Goal: Information Seeking & Learning: Learn about a topic

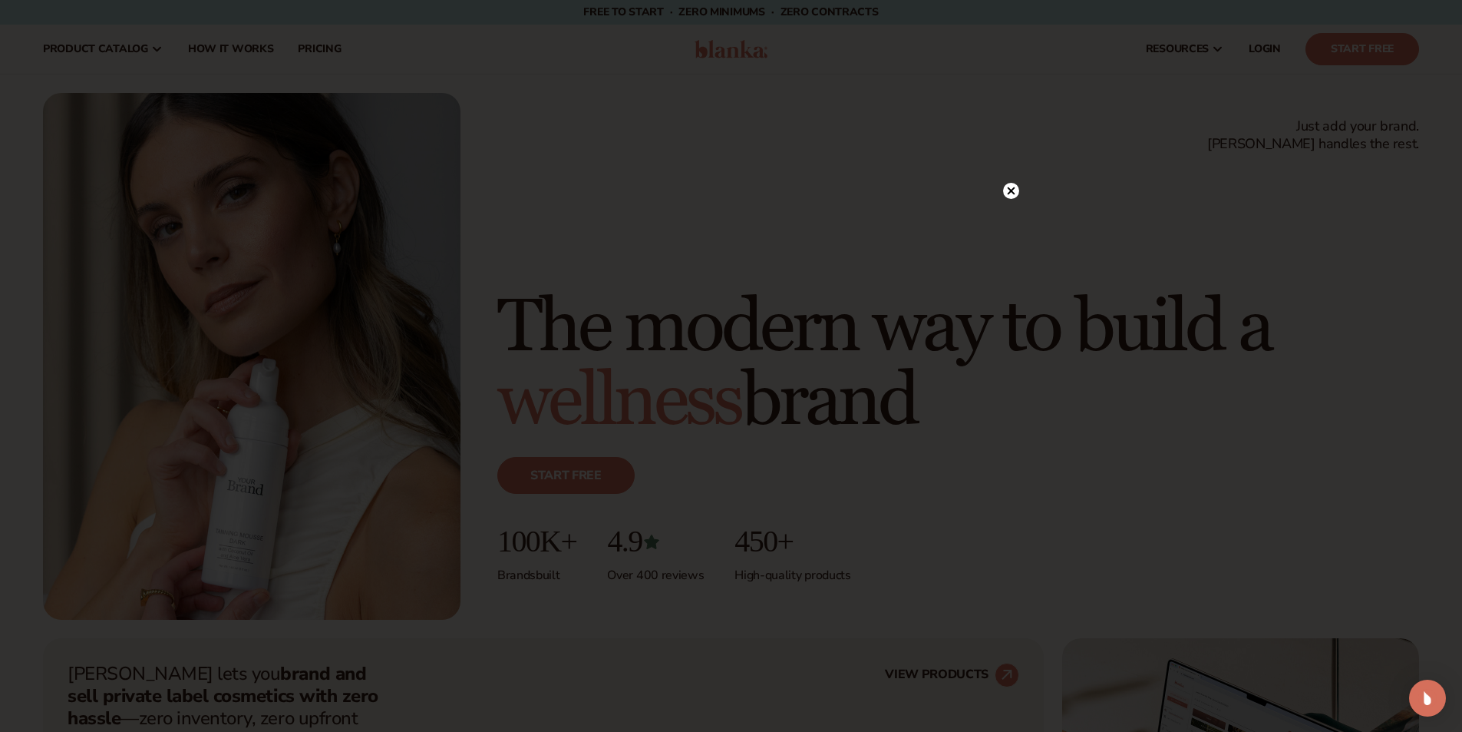
click at [1012, 182] on div at bounding box center [1011, 190] width 16 height 27
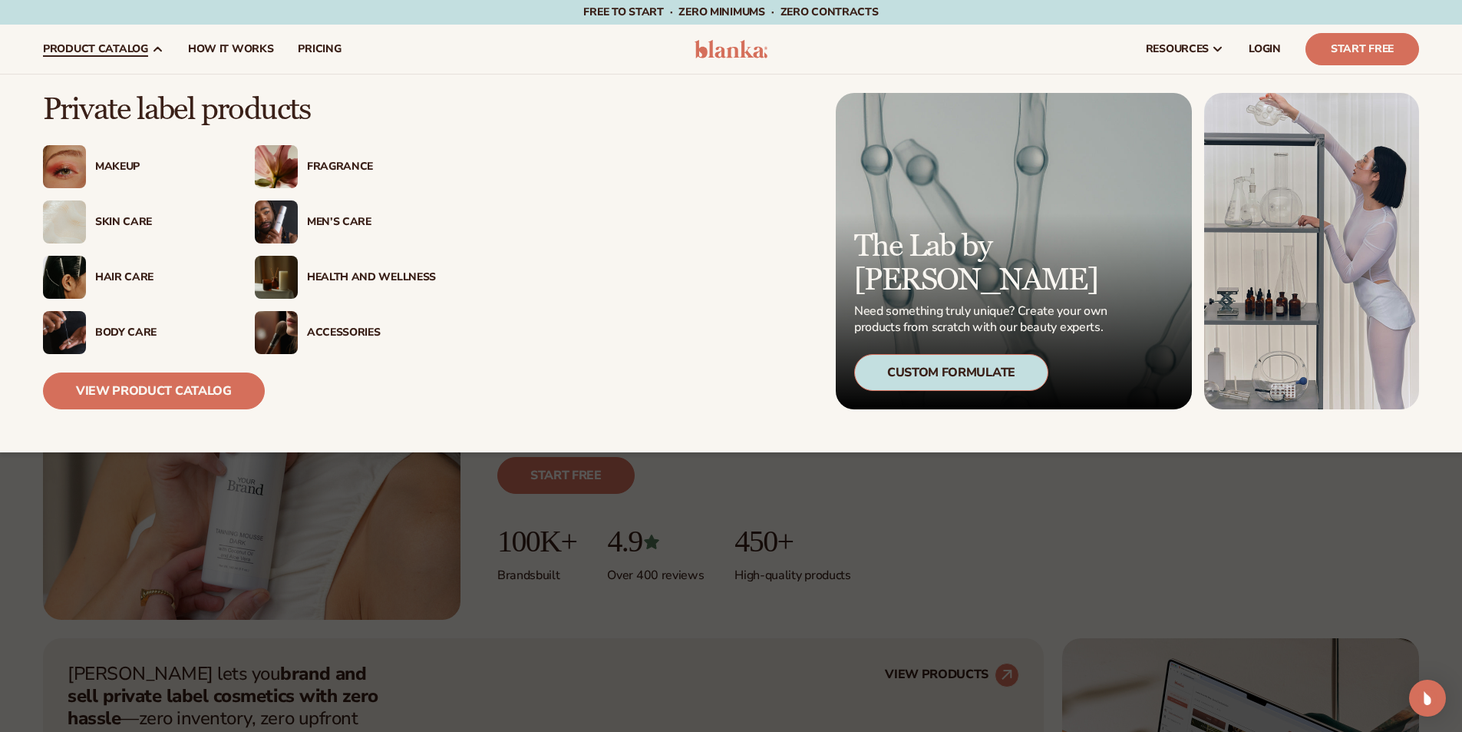
click at [149, 46] on link "product catalog" at bounding box center [103, 49] width 145 height 49
click at [116, 227] on div "Skin Care" at bounding box center [159, 222] width 129 height 13
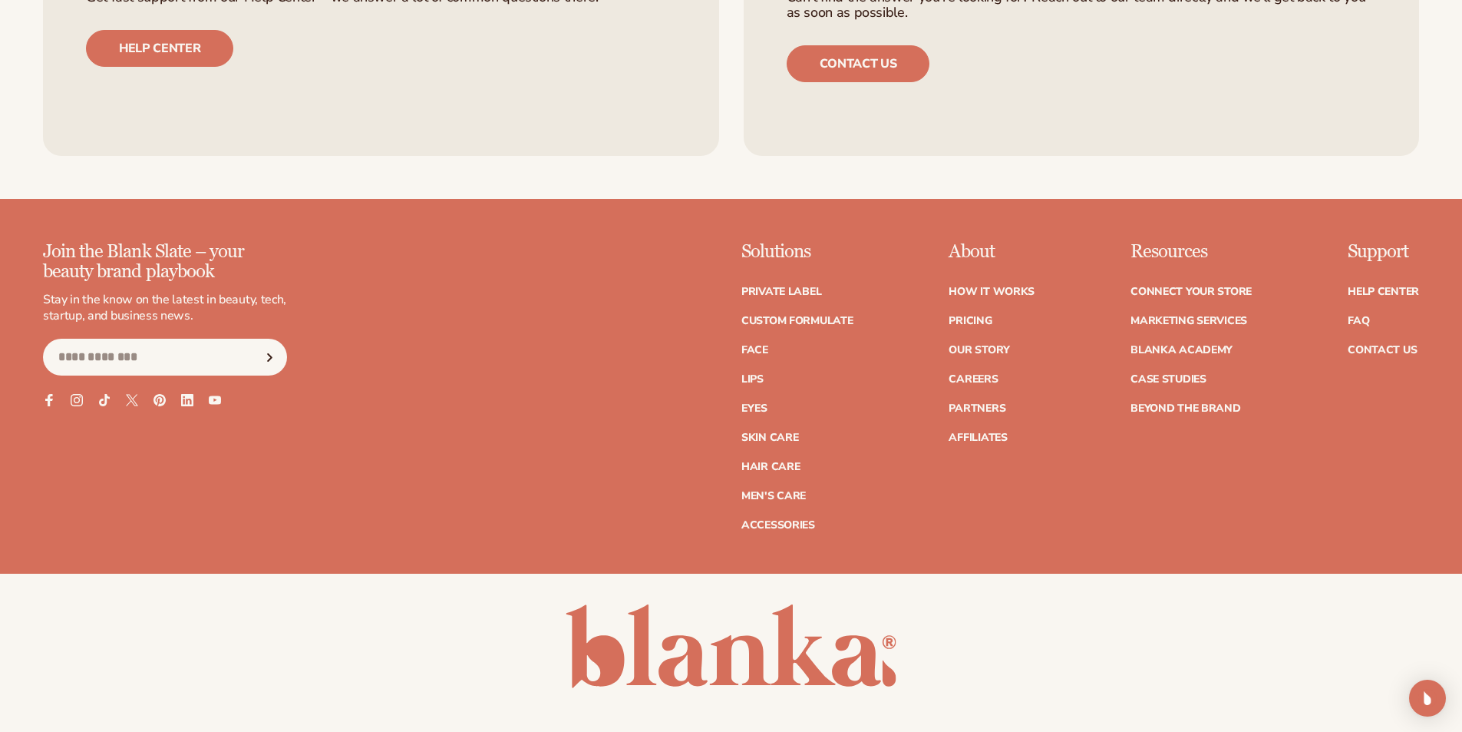
scroll to position [2917, 0]
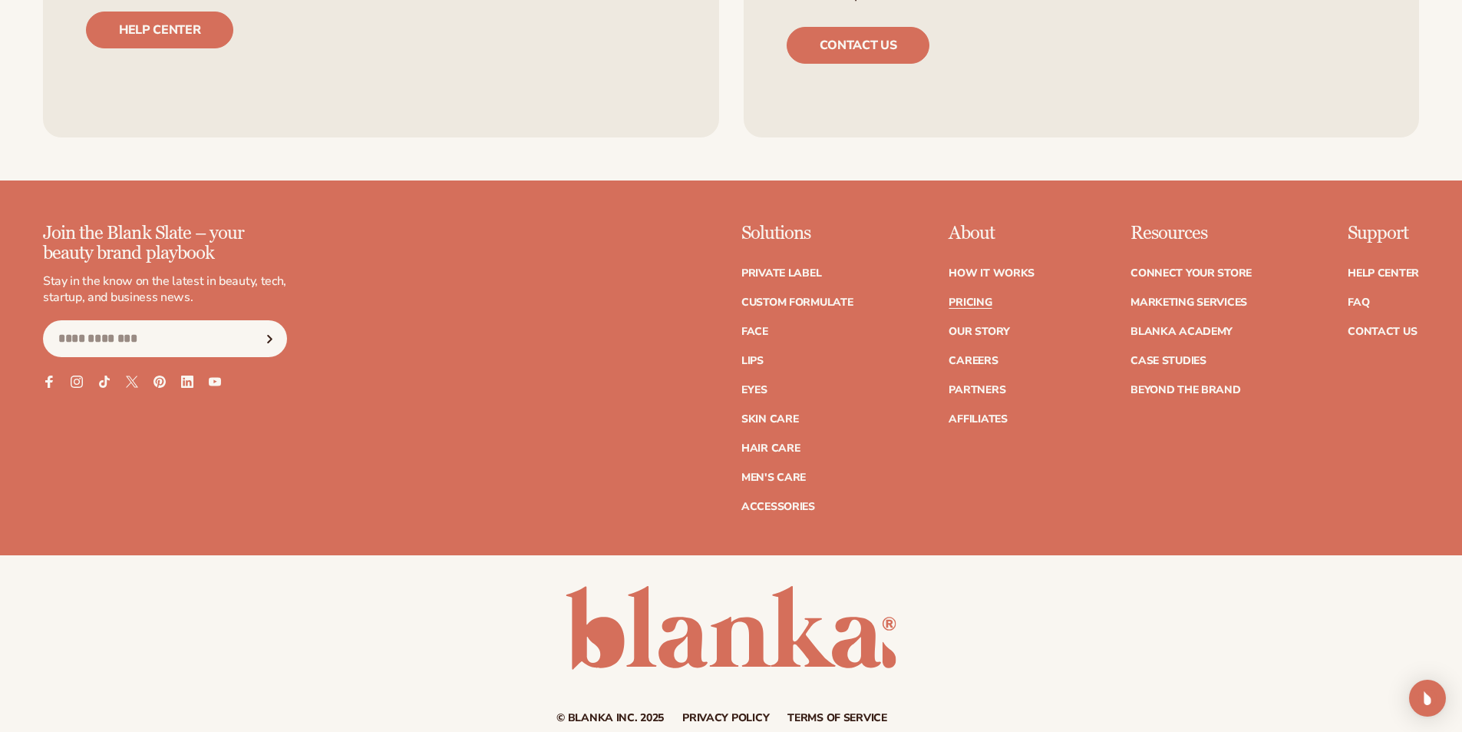
click at [964, 297] on link "Pricing" at bounding box center [970, 302] width 43 height 11
